Goal: Check status

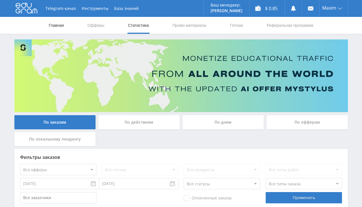
click at [54, 20] on link "Главная" at bounding box center [56, 25] width 16 height 17
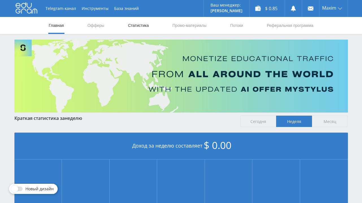
click at [139, 29] on link "Статистика" at bounding box center [138, 25] width 22 height 17
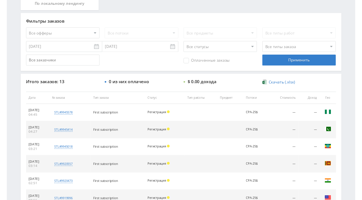
scroll to position [209, 0]
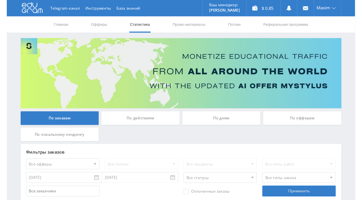
scroll to position [142, 0]
